Goal: Task Accomplishment & Management: Manage account settings

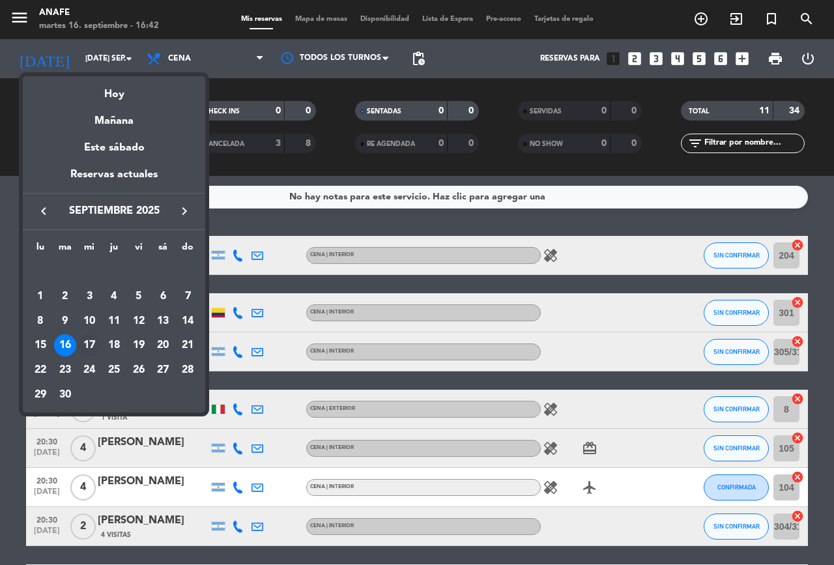
click at [83, 341] on div "17" at bounding box center [89, 345] width 22 height 22
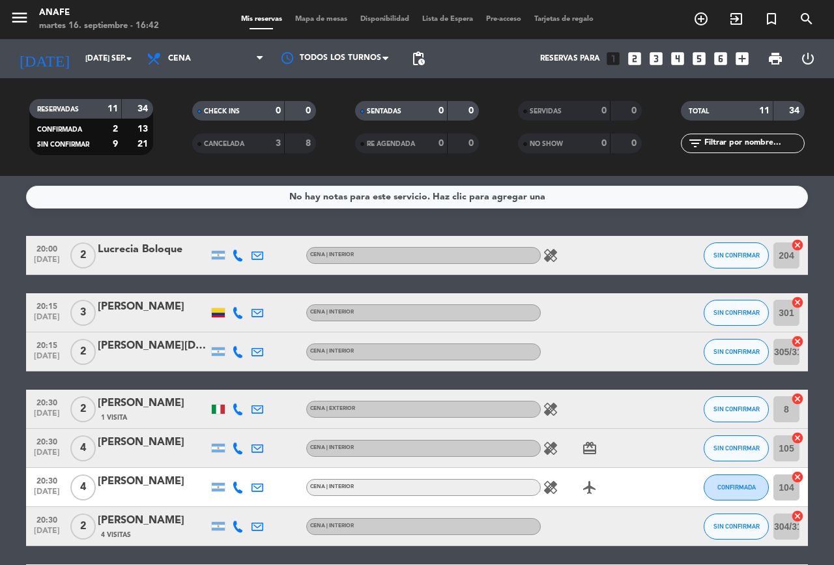
type input "mié. [DATE]"
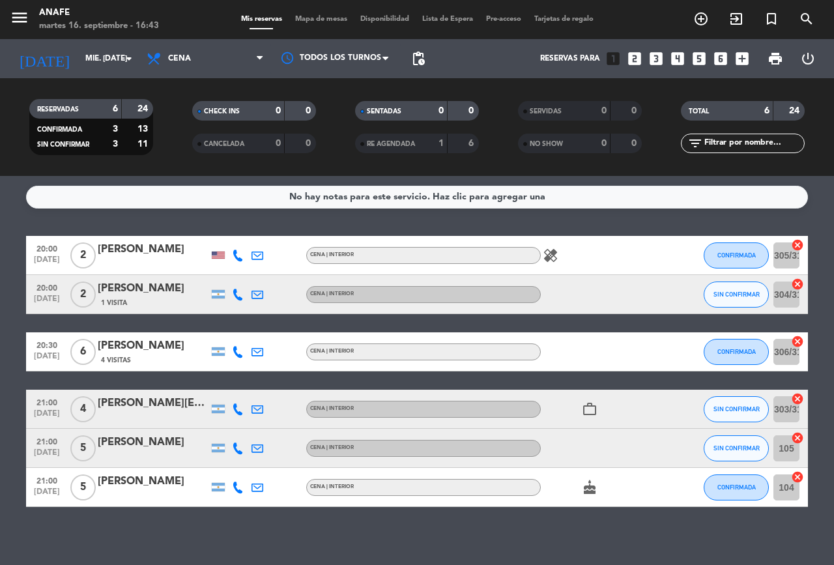
click at [121, 349] on div "[PERSON_NAME]" at bounding box center [153, 346] width 111 height 17
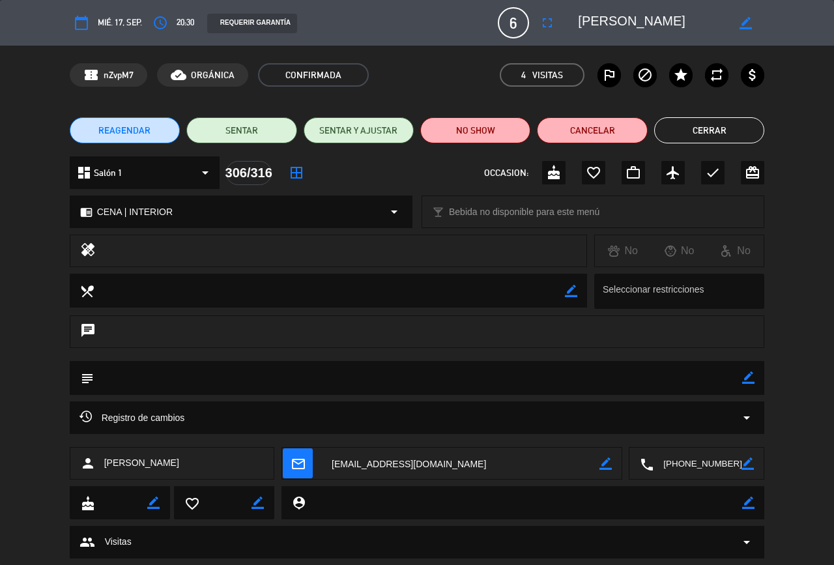
click at [549, 30] on icon "fullscreen" at bounding box center [548, 23] width 16 height 16
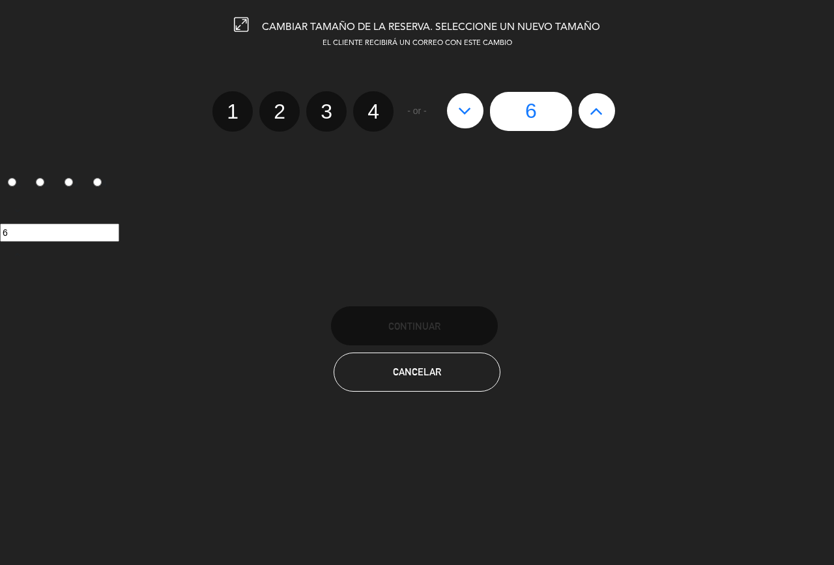
click at [602, 108] on icon at bounding box center [597, 110] width 14 height 21
type input "7"
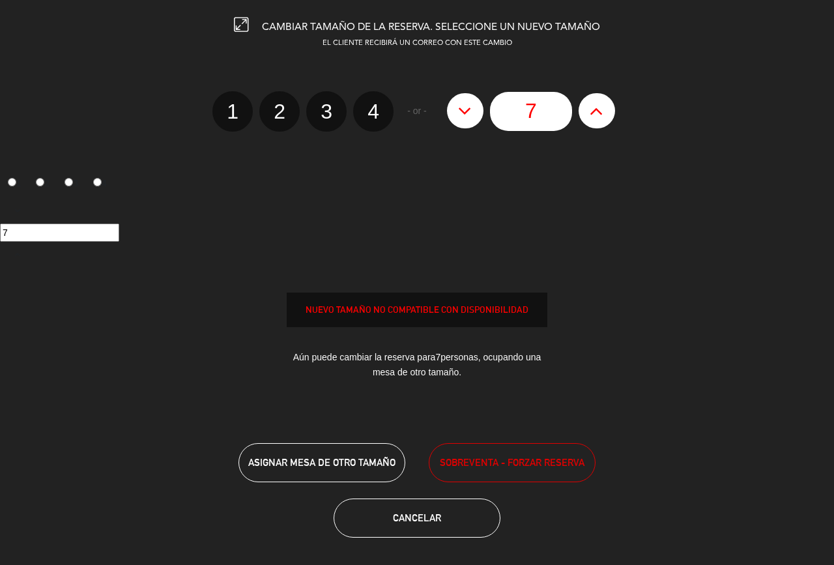
click at [599, 107] on icon at bounding box center [597, 110] width 14 height 21
type input "8"
click at [516, 459] on span "SOBREVENTA - FORZAR RESERVA" at bounding box center [512, 462] width 145 height 15
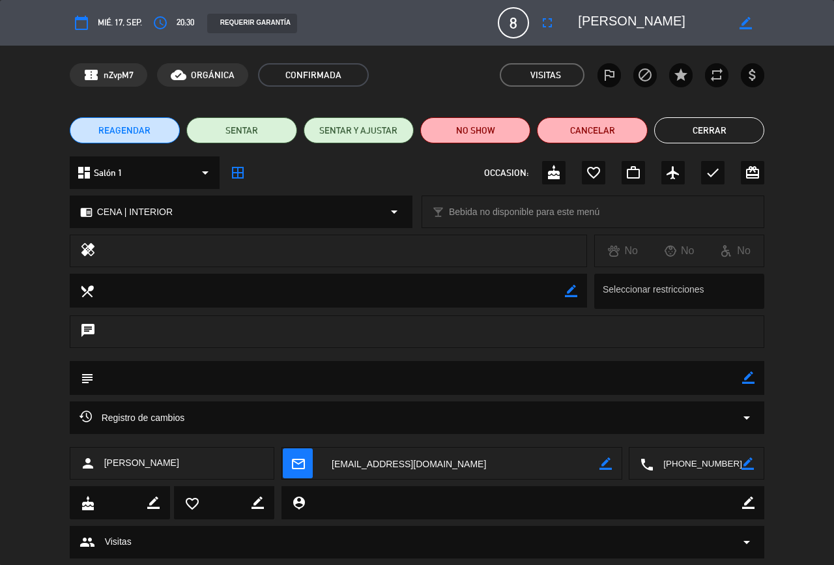
click at [694, 128] on button "Cerrar" at bounding box center [709, 130] width 110 height 26
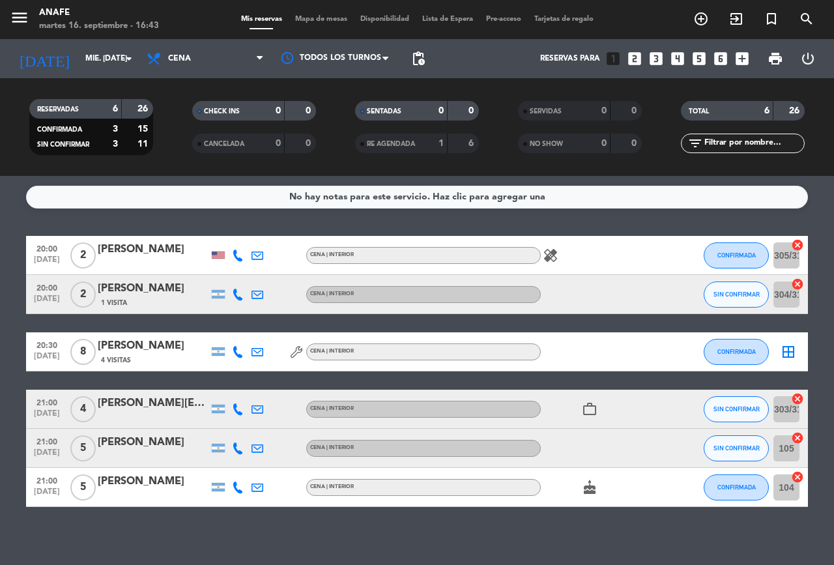
click at [318, 19] on span "Mapa de mesas" at bounding box center [321, 19] width 65 height 7
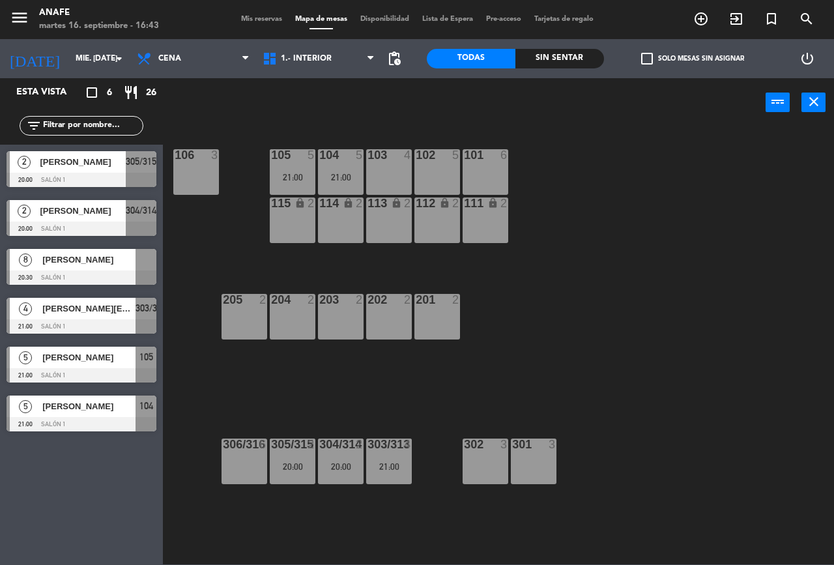
click at [93, 258] on span "[PERSON_NAME]" at bounding box center [88, 260] width 93 height 14
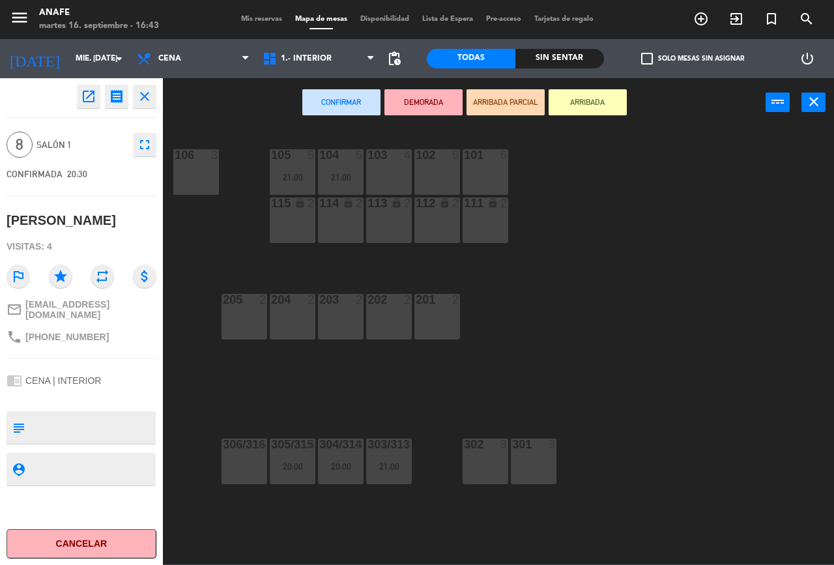
click at [813, 102] on icon "close" at bounding box center [814, 102] width 16 height 16
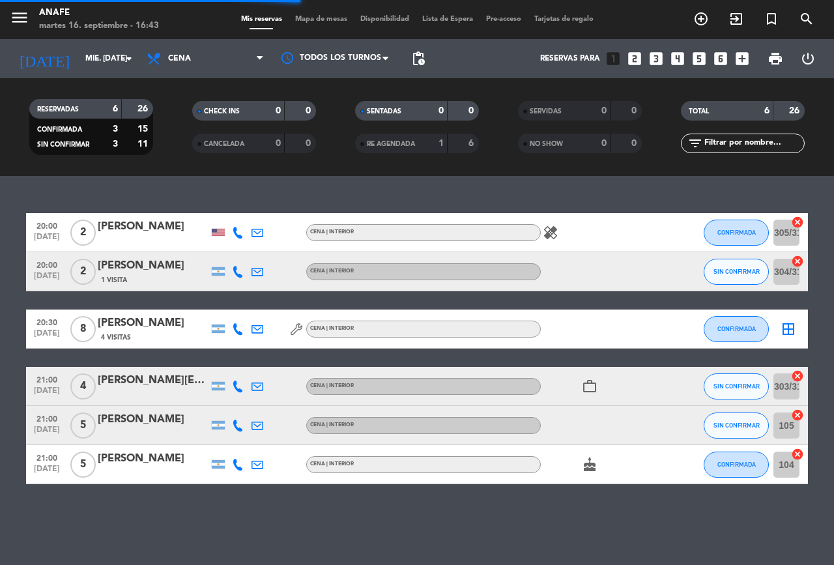
click at [328, 19] on span "Mapa de mesas" at bounding box center [321, 19] width 65 height 7
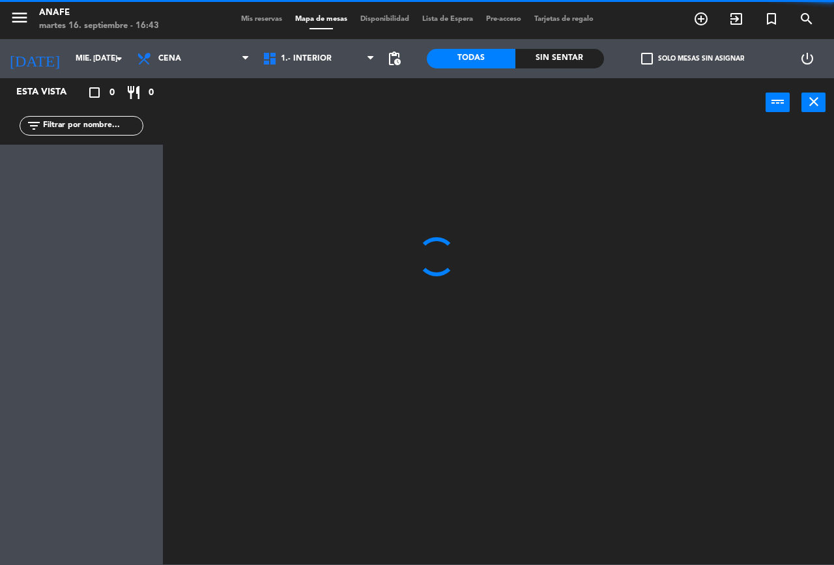
click at [141, 20] on div "martes 16. septiembre - 16:43" at bounding box center [99, 26] width 120 height 13
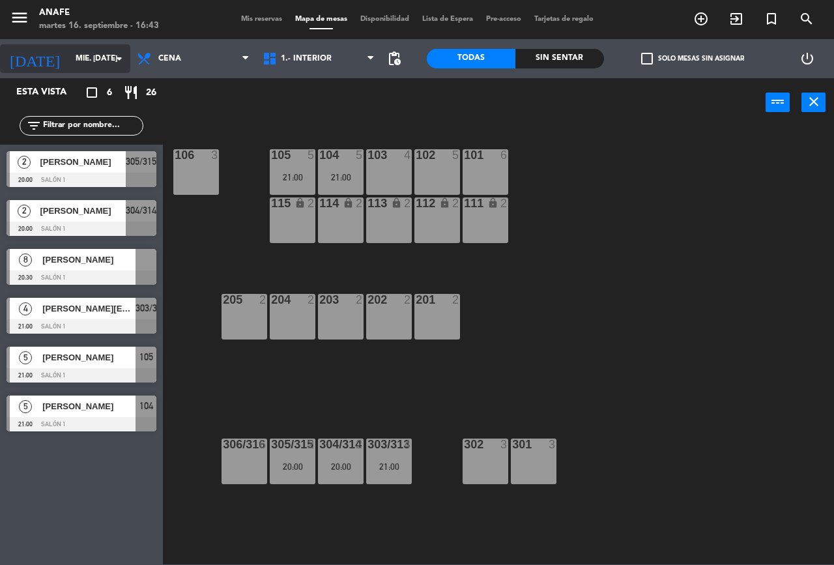
click at [85, 61] on input "mié. [DATE]" at bounding box center [121, 59] width 104 height 22
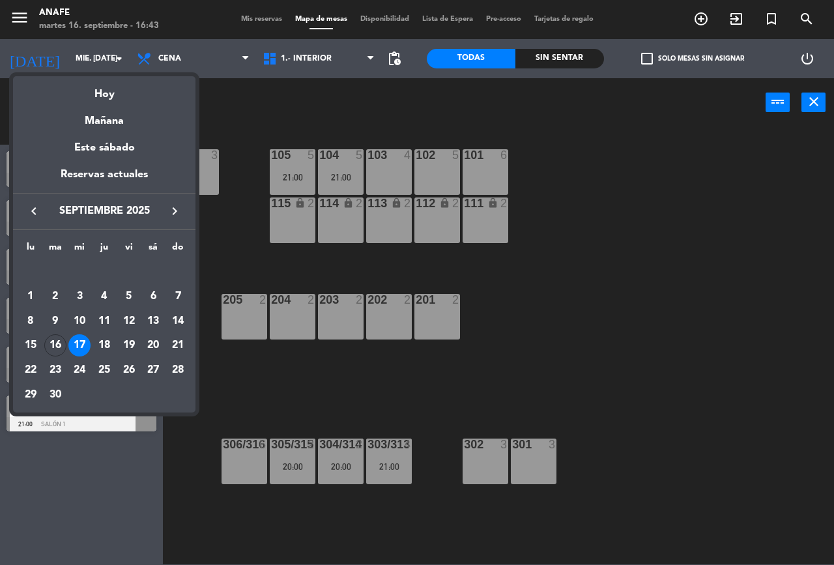
click at [109, 57] on div at bounding box center [417, 282] width 834 height 565
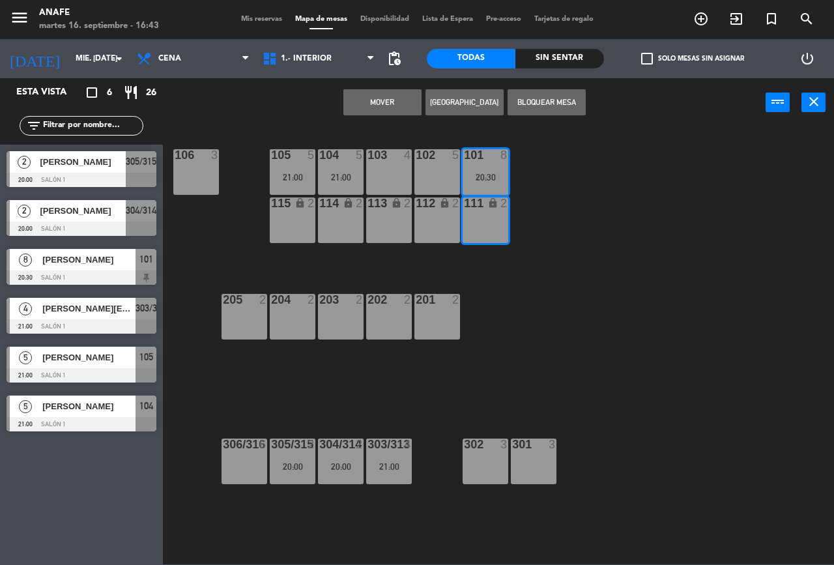
click at [436, 166] on div "102 5" at bounding box center [438, 172] width 46 height 46
click at [582, 230] on div "106 3 103 4 102 5 101 8 20:30 104 5 21:00 105 5 21:00 112 lock 2 113 lock 2 114…" at bounding box center [502, 345] width 663 height 438
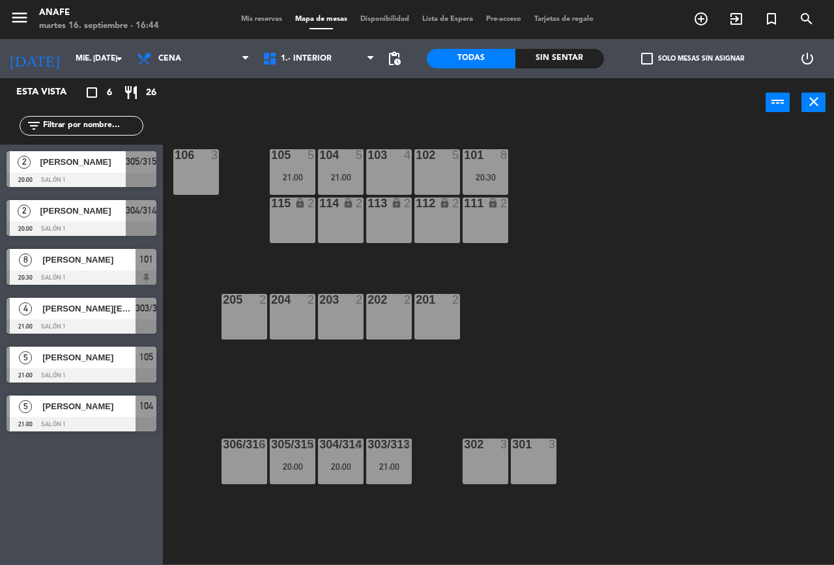
click at [807, 106] on icon "close" at bounding box center [814, 102] width 16 height 16
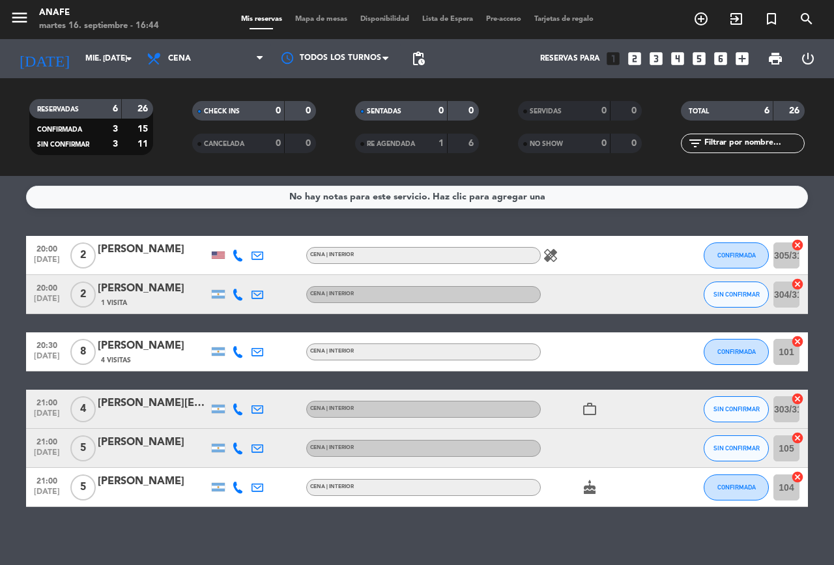
click at [56, 13] on div "ANAFE" at bounding box center [99, 13] width 120 height 13
